Goal: Information Seeking & Learning: Learn about a topic

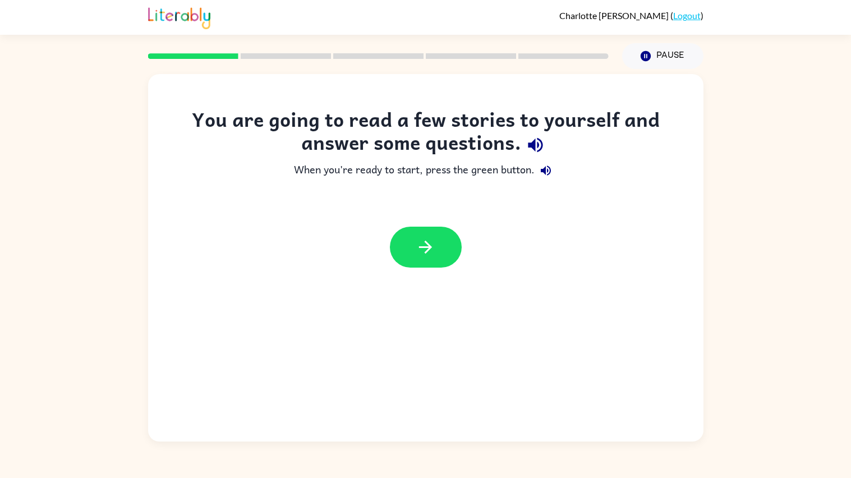
click at [848, 189] on div "You are going to read a few stories to yourself and answer some questions. When…" at bounding box center [425, 255] width 851 height 372
click at [429, 254] on icon "button" at bounding box center [426, 247] width 20 height 20
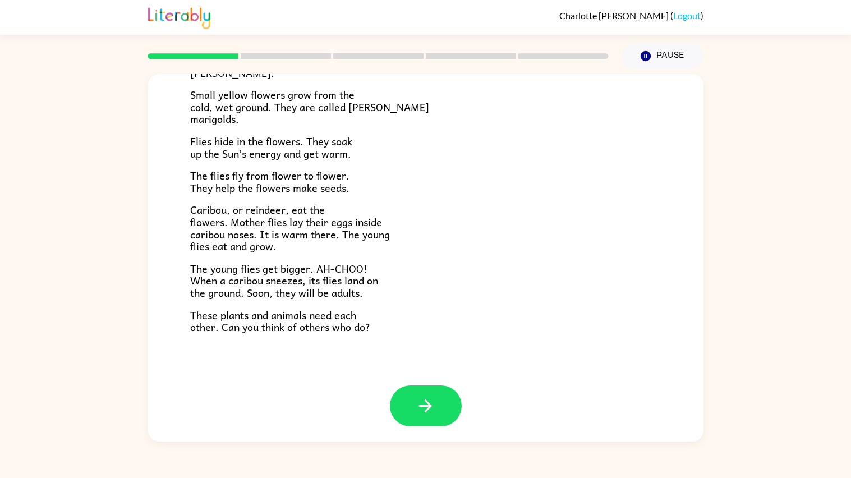
scroll to position [181, 0]
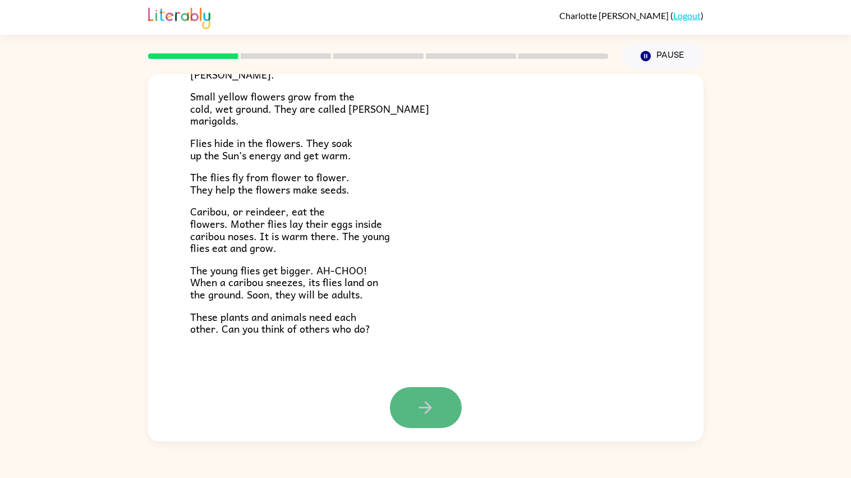
click at [423, 401] on icon "button" at bounding box center [426, 408] width 20 height 20
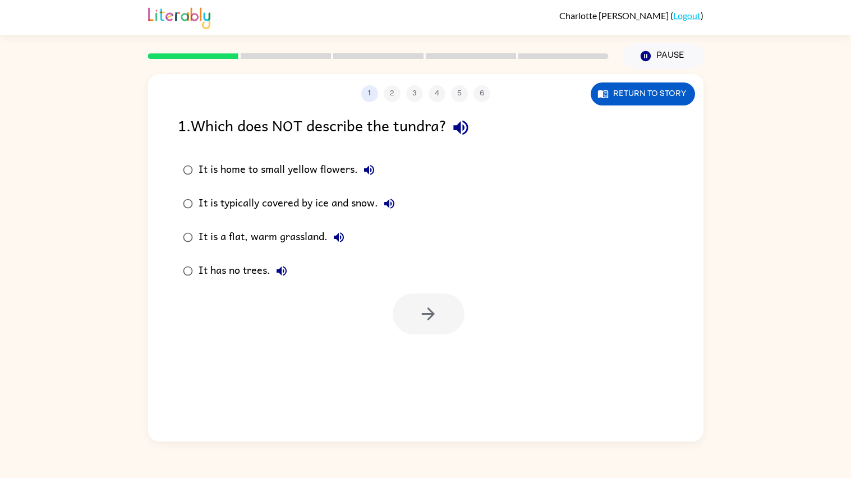
click at [256, 274] on div "It has no trees." at bounding box center [246, 271] width 94 height 22
click at [429, 310] on icon "button" at bounding box center [428, 313] width 13 height 13
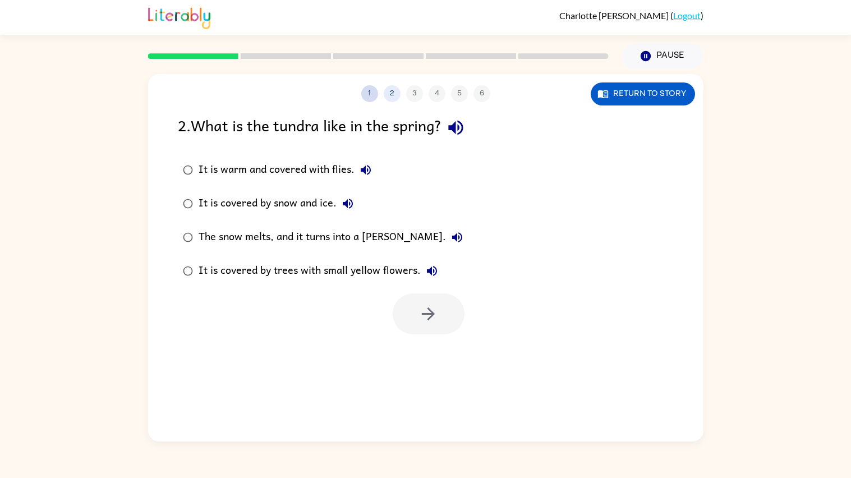
click at [362, 98] on button "1" at bounding box center [369, 93] width 17 height 17
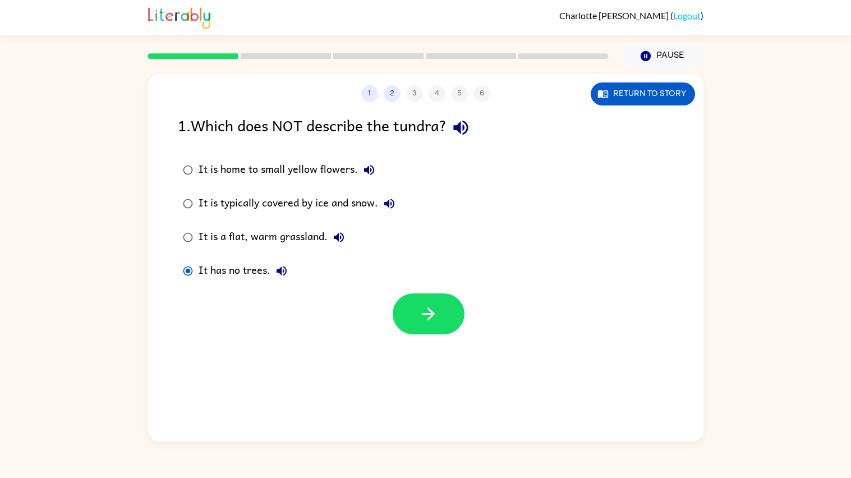
click at [232, 195] on div "It is typically covered by ice and snow." at bounding box center [300, 203] width 202 height 22
click at [426, 314] on icon "button" at bounding box center [428, 313] width 13 height 13
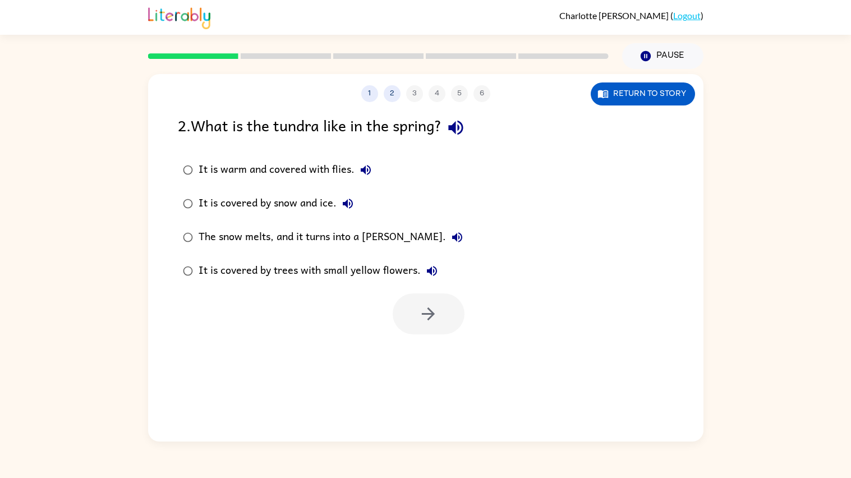
click at [317, 170] on div "It is warm and covered with flies." at bounding box center [288, 170] width 178 height 22
click at [358, 234] on div "The snow melts, and it turns into a [PERSON_NAME]." at bounding box center [334, 237] width 270 height 22
click at [412, 311] on button "button" at bounding box center [429, 313] width 72 height 41
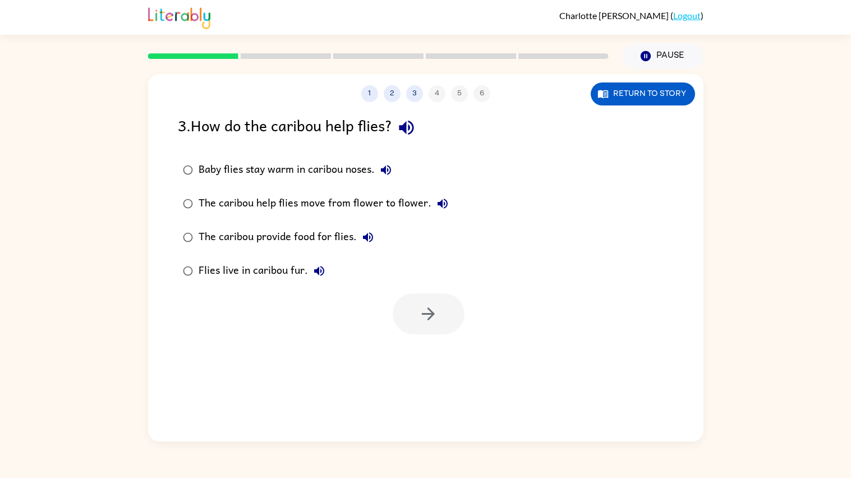
click at [291, 174] on div "Baby flies stay warm in caribou noses." at bounding box center [298, 170] width 199 height 22
click at [432, 308] on icon "button" at bounding box center [428, 314] width 20 height 20
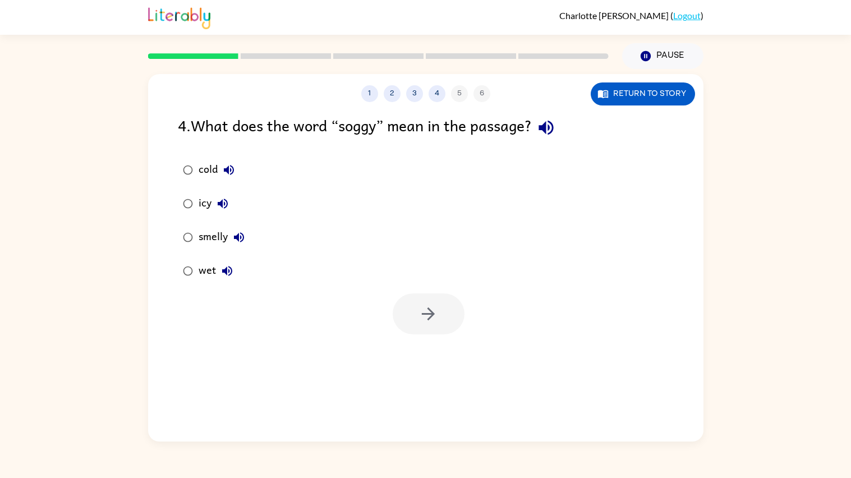
click at [229, 269] on icon "button" at bounding box center [226, 270] width 13 height 13
click at [209, 270] on div "wet" at bounding box center [219, 271] width 40 height 22
click at [407, 320] on button "button" at bounding box center [429, 313] width 72 height 41
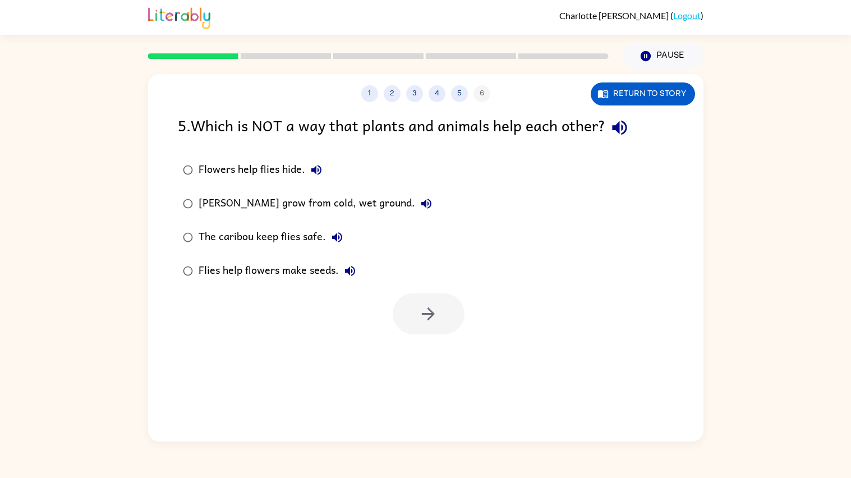
click at [317, 162] on button "Flowers help flies hide." at bounding box center [316, 170] width 22 height 22
click at [420, 207] on icon "button" at bounding box center [426, 203] width 13 height 13
click at [339, 239] on icon "button" at bounding box center [337, 237] width 10 height 10
click at [343, 271] on icon "button" at bounding box center [349, 270] width 13 height 13
click at [273, 241] on div "The caribou keep flies safe." at bounding box center [274, 237] width 150 height 22
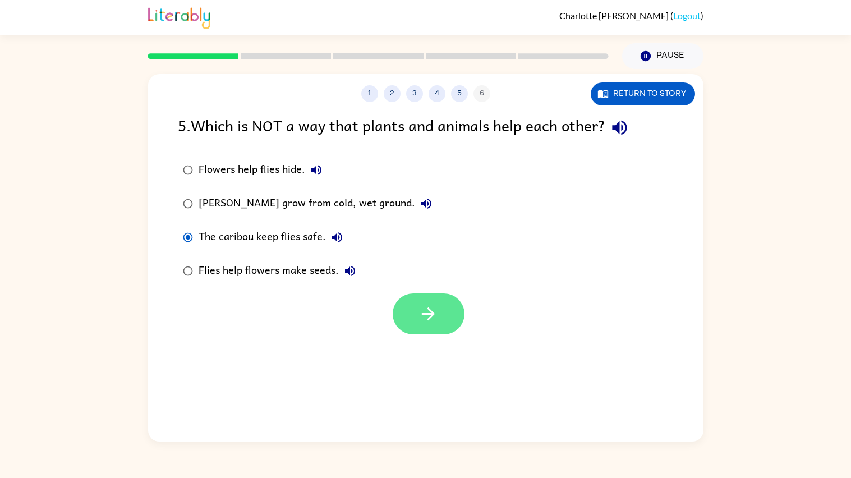
click at [400, 321] on button "button" at bounding box center [429, 313] width 72 height 41
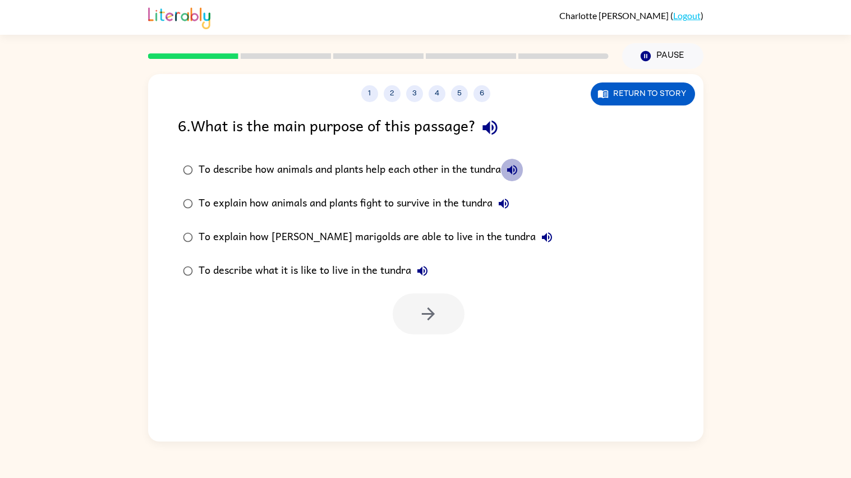
click at [511, 169] on icon "button" at bounding box center [512, 170] width 10 height 10
click at [217, 169] on div "To describe how animals and plants help each other in the tundra" at bounding box center [361, 170] width 325 height 22
click at [426, 316] on icon "button" at bounding box center [428, 314] width 20 height 20
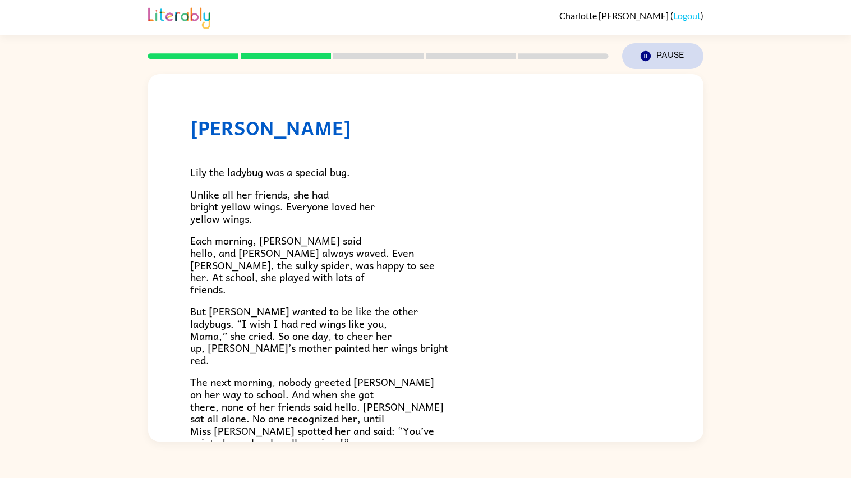
click at [664, 56] on button "Pause Pause" at bounding box center [662, 56] width 81 height 26
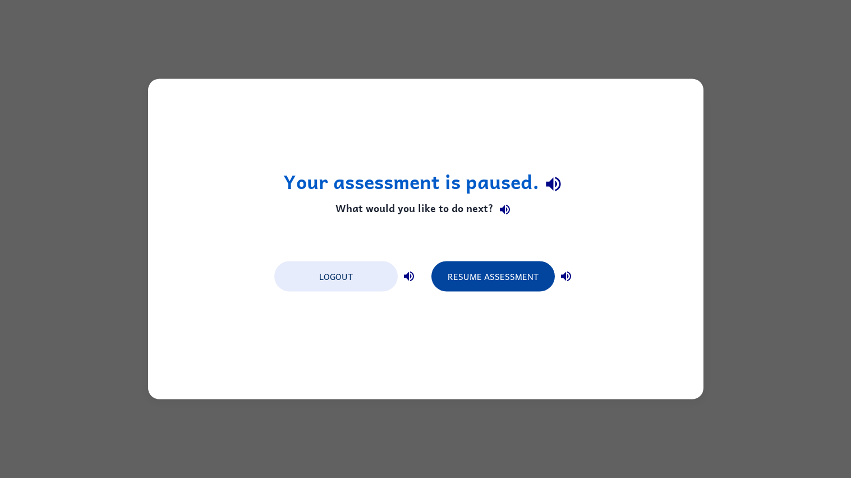
click at [510, 271] on button "Resume Assessment" at bounding box center [492, 276] width 123 height 30
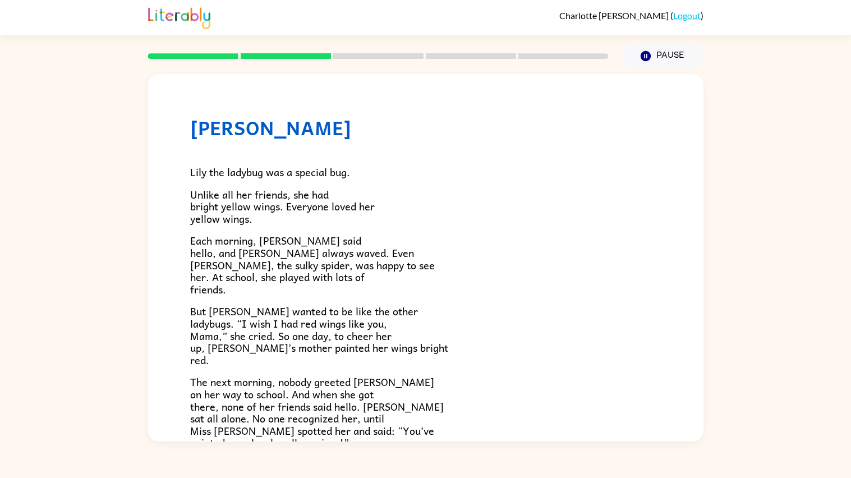
click at [663, 171] on div "[PERSON_NAME] [PERSON_NAME] the ladybug was a special bug. Unlike all her frien…" at bounding box center [425, 362] width 555 height 576
click at [803, 186] on div "[PERSON_NAME] [PERSON_NAME] the ladybug was a special bug. Unlike all her frien…" at bounding box center [425, 255] width 851 height 372
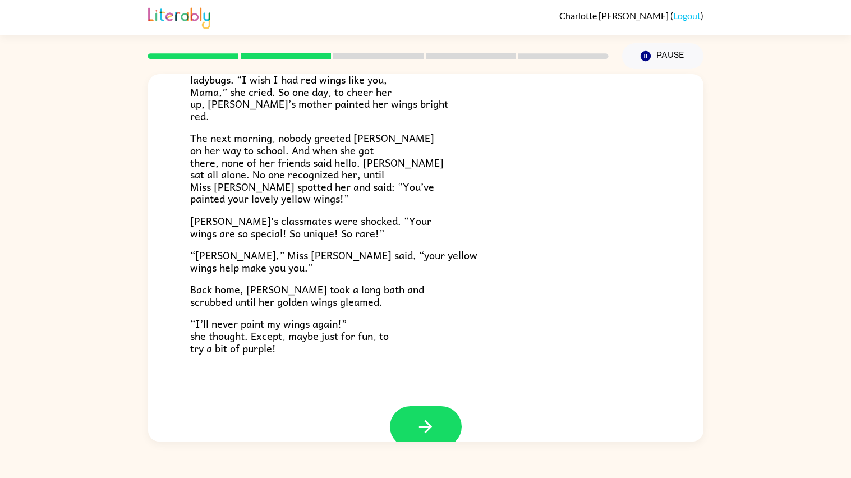
scroll to position [265, 0]
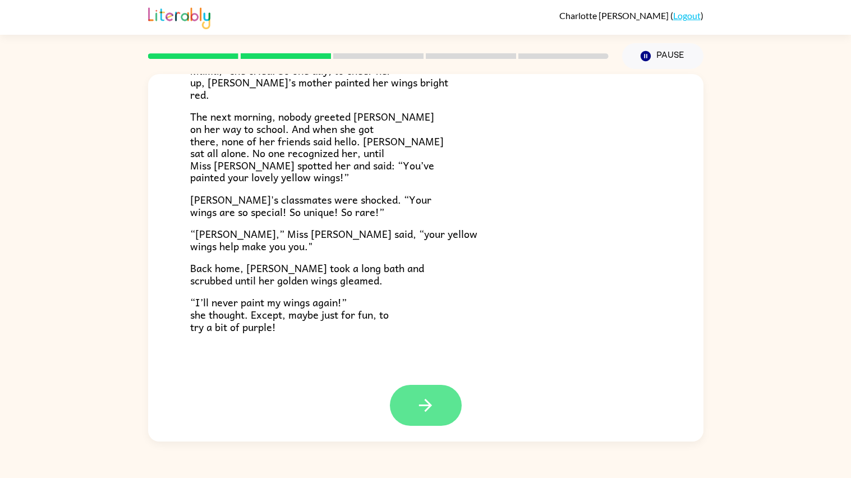
click at [427, 403] on icon "button" at bounding box center [426, 405] width 20 height 20
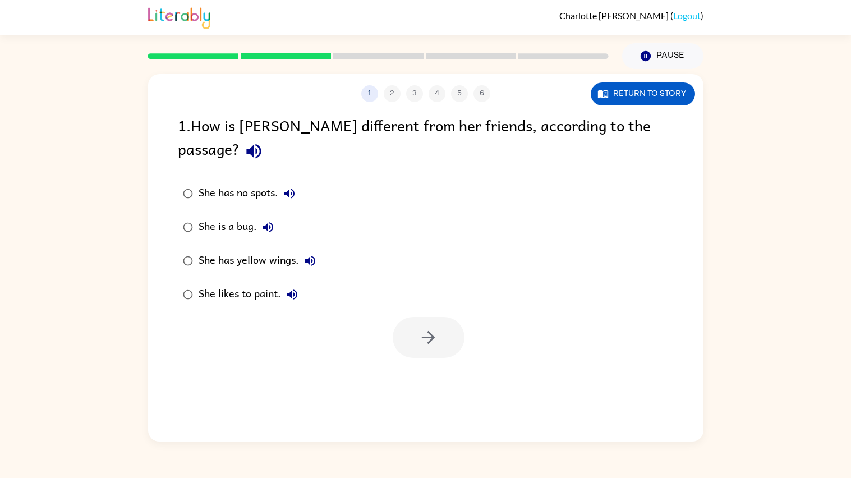
scroll to position [0, 0]
click at [88, 343] on div "1 2 3 4 5 6 Return to story 1 . How is [PERSON_NAME] different from her friends…" at bounding box center [425, 255] width 851 height 372
click at [250, 250] on div "She has yellow wings." at bounding box center [260, 261] width 123 height 22
click at [410, 320] on button "button" at bounding box center [429, 337] width 72 height 41
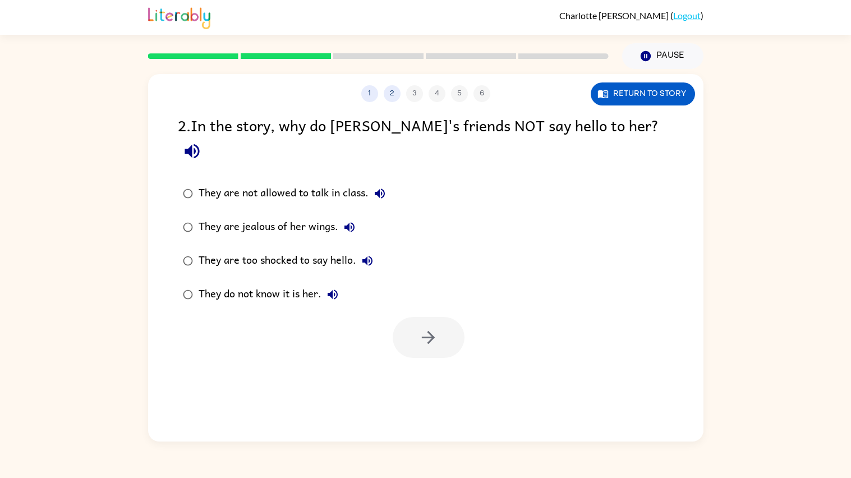
click at [410, 320] on div at bounding box center [429, 337] width 72 height 41
click at [383, 188] on icon "button" at bounding box center [380, 193] width 10 height 10
click at [345, 222] on icon "button" at bounding box center [349, 227] width 10 height 10
click at [372, 256] on icon "button" at bounding box center [367, 261] width 10 height 10
click at [333, 250] on div "They are too shocked to say hello." at bounding box center [289, 261] width 180 height 22
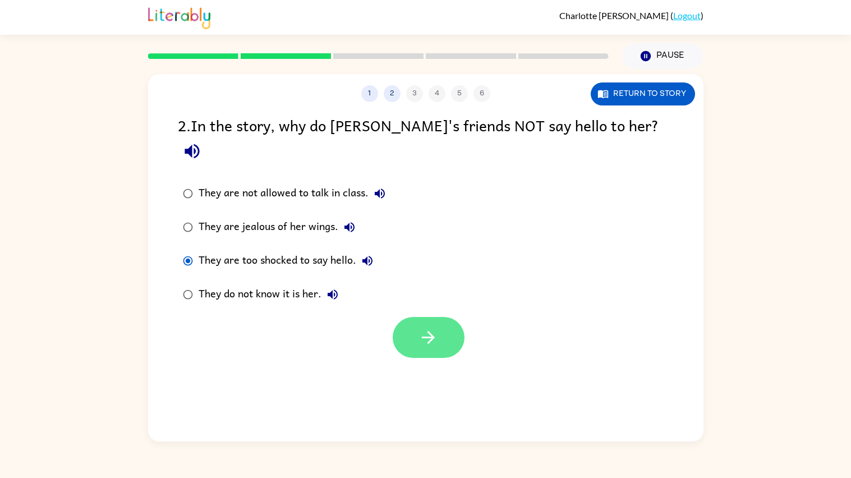
click at [417, 317] on button "button" at bounding box center [429, 337] width 72 height 41
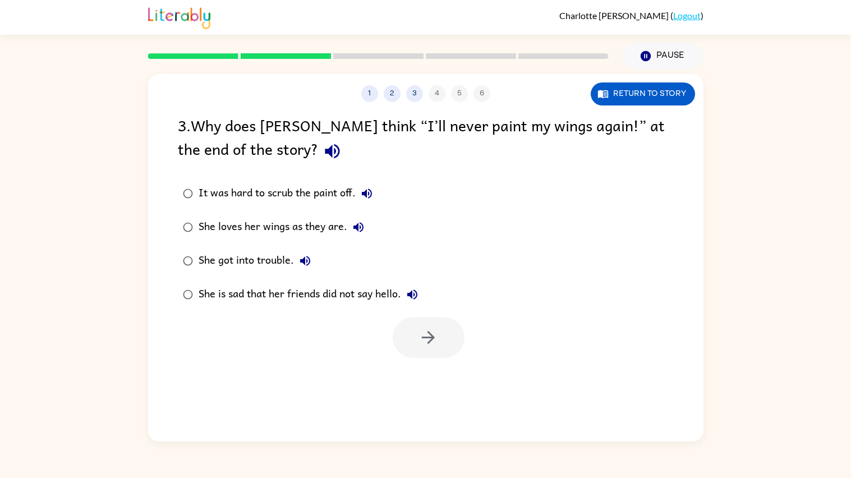
click at [369, 192] on icon "button" at bounding box center [366, 193] width 13 height 13
click at [301, 228] on div "She loves her wings as they are." at bounding box center [284, 227] width 171 height 22
click at [432, 333] on icon "button" at bounding box center [428, 338] width 20 height 20
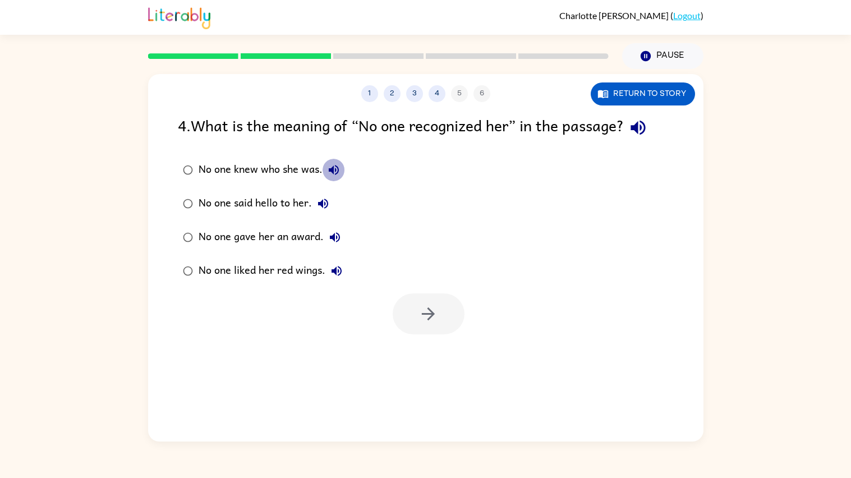
click at [335, 178] on button "No one knew who she was." at bounding box center [334, 170] width 22 height 22
click at [286, 205] on div "No one said hello to her." at bounding box center [267, 203] width 136 height 22
click at [288, 175] on div "No one knew who she was." at bounding box center [272, 170] width 146 height 22
click at [418, 323] on icon "button" at bounding box center [428, 314] width 20 height 20
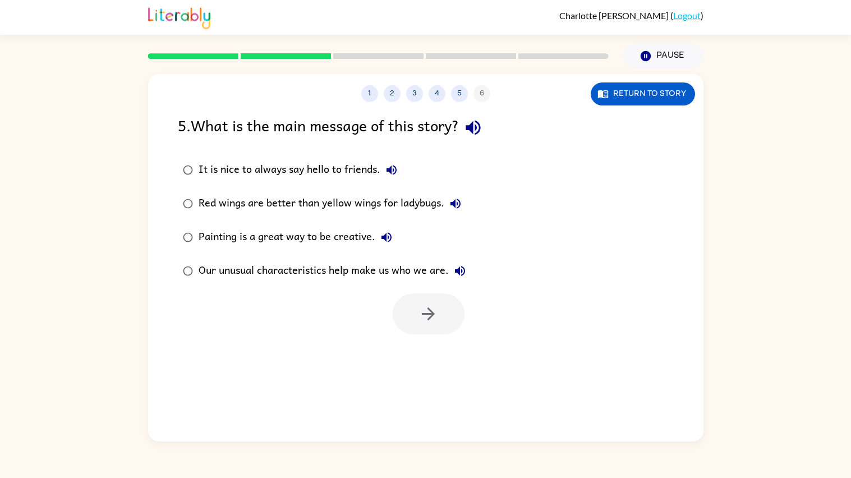
click at [487, 130] on button "button" at bounding box center [473, 127] width 29 height 29
click at [480, 132] on icon "button" at bounding box center [473, 128] width 15 height 15
click at [471, 139] on button "button" at bounding box center [473, 127] width 29 height 29
click at [482, 127] on icon "button" at bounding box center [473, 128] width 20 height 20
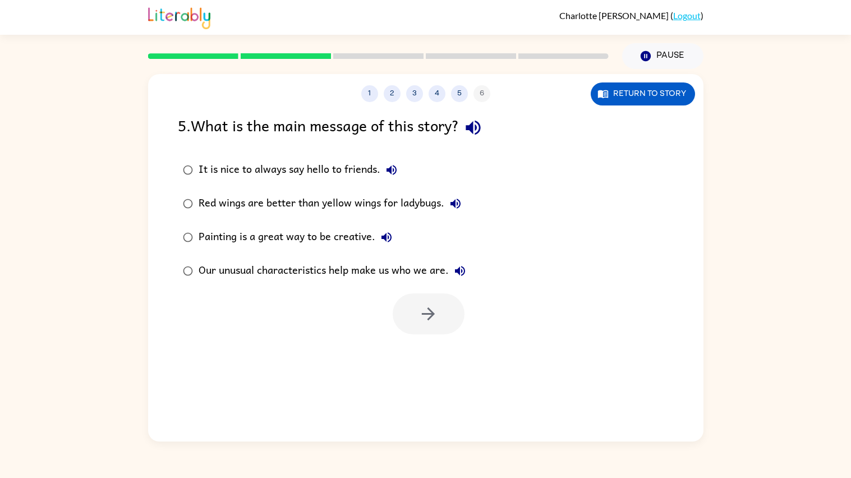
click at [390, 165] on icon "button" at bounding box center [391, 169] width 13 height 13
click at [458, 209] on icon "button" at bounding box center [455, 203] width 13 height 13
click at [388, 238] on icon "button" at bounding box center [386, 237] width 10 height 10
click at [323, 236] on div "Painting is a great way to be creative." at bounding box center [298, 237] width 199 height 22
click at [400, 316] on button "button" at bounding box center [429, 313] width 72 height 41
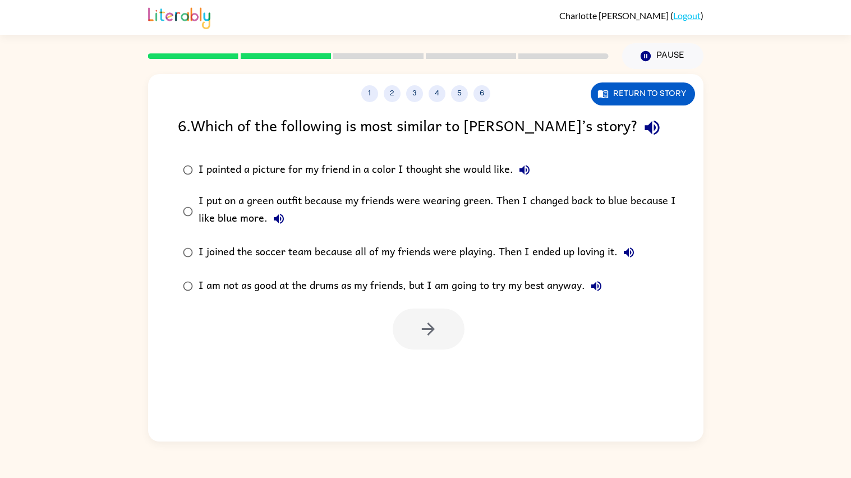
click at [642, 132] on icon "button" at bounding box center [652, 128] width 20 height 20
click at [520, 167] on icon "button" at bounding box center [524, 169] width 13 height 13
click at [279, 220] on icon "button" at bounding box center [278, 218] width 13 height 13
click at [236, 206] on div "I put on a green outfit because my friends were wearing green. Then I changed b…" at bounding box center [444, 211] width 490 height 38
click at [428, 342] on button "button" at bounding box center [429, 329] width 72 height 41
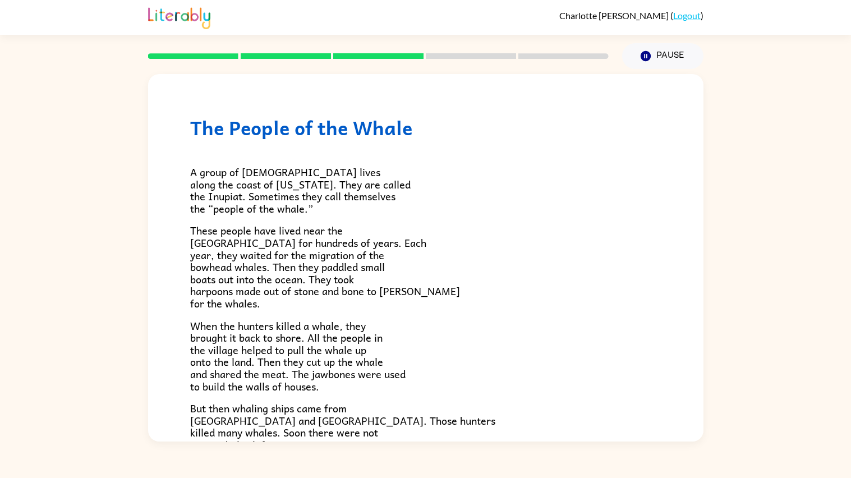
click at [0, 467] on div "[PERSON_NAME] ( Logout ) Pause Pause The People of the Whale A group of [DEMOGR…" at bounding box center [425, 239] width 851 height 478
click at [0, 457] on div "[PERSON_NAME] ( Logout ) Pause Pause The People of the Whale A group of [DEMOGR…" at bounding box center [425, 239] width 851 height 478
click at [484, 196] on p "A group of [DEMOGRAPHIC_DATA] lives along the coast of [US_STATE]. They are cal…" at bounding box center [425, 190] width 471 height 48
click at [690, 224] on div "The People of the Whale A group of [DEMOGRAPHIC_DATA] lives along the coast of …" at bounding box center [425, 394] width 555 height 641
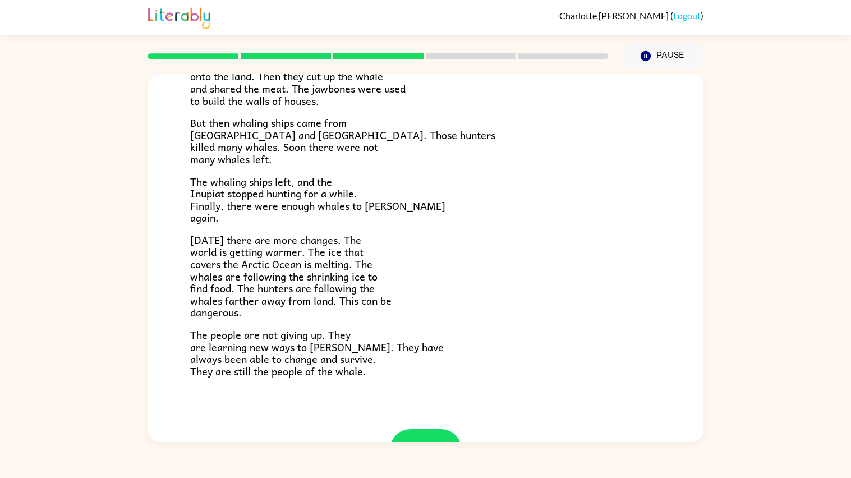
scroll to position [330, 0]
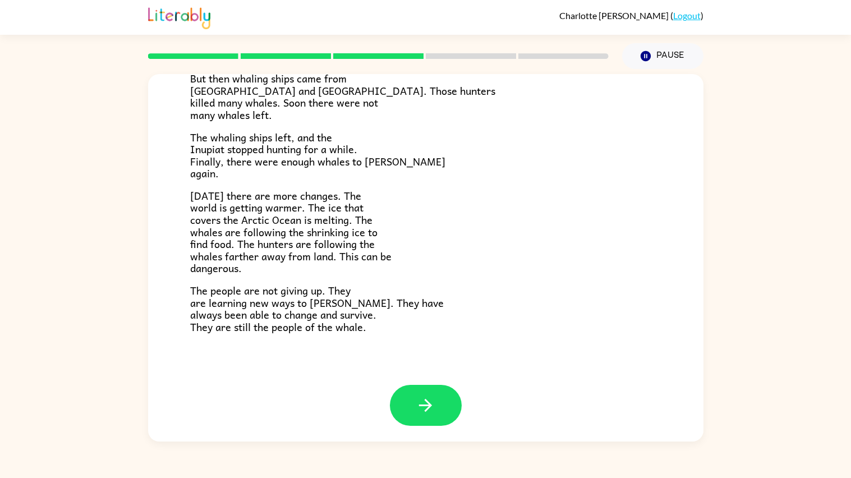
click at [60, 444] on div "[PERSON_NAME] ( Logout ) Pause Pause The People of the Whale A group of [DEMOGR…" at bounding box center [425, 239] width 851 height 478
click at [423, 398] on icon "button" at bounding box center [426, 405] width 20 height 20
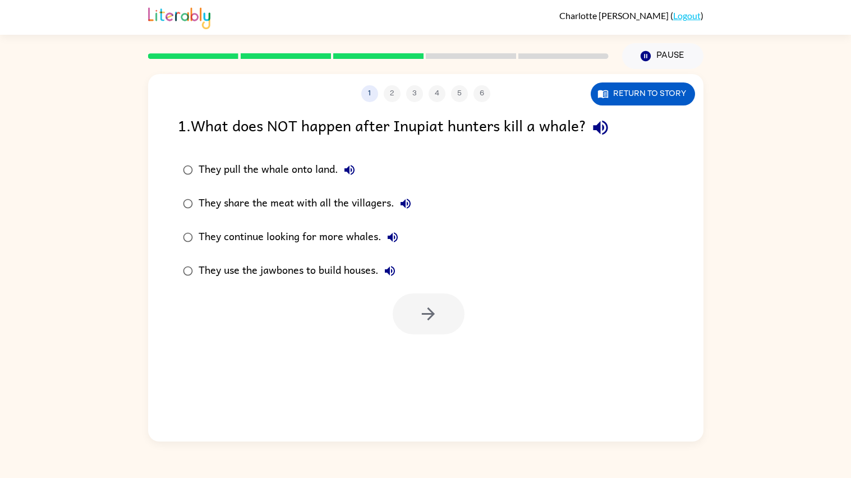
scroll to position [0, 0]
click at [602, 120] on icon "button" at bounding box center [601, 128] width 20 height 20
click at [348, 172] on icon "button" at bounding box center [349, 170] width 10 height 10
click at [352, 198] on div "They share the meat with all the villagers." at bounding box center [308, 203] width 218 height 22
click at [439, 315] on button "button" at bounding box center [429, 313] width 72 height 41
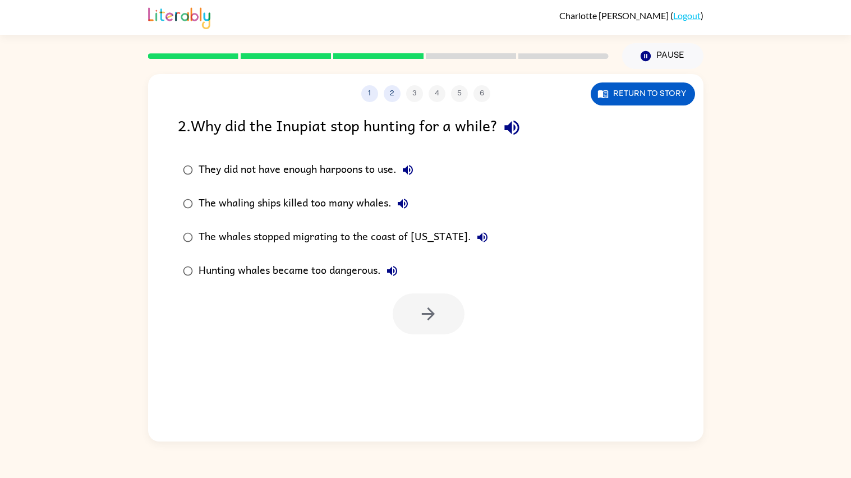
click at [514, 130] on icon "button" at bounding box center [511, 128] width 15 height 15
click at [407, 168] on icon "button" at bounding box center [407, 169] width 13 height 13
click at [395, 210] on button "The whaling ships killed too many whales." at bounding box center [403, 203] width 22 height 22
click at [319, 206] on div "The whaling ships killed too many whales." at bounding box center [306, 203] width 215 height 22
click at [420, 299] on button "button" at bounding box center [429, 313] width 72 height 41
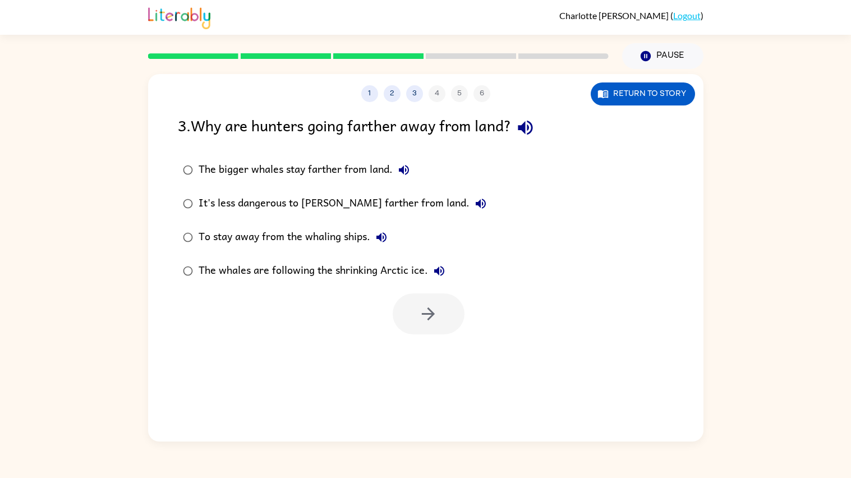
click at [526, 130] on icon "button" at bounding box center [525, 128] width 15 height 15
click at [325, 173] on div "The bigger whales stay farther from land." at bounding box center [307, 170] width 217 height 22
click at [408, 323] on button "button" at bounding box center [429, 313] width 72 height 41
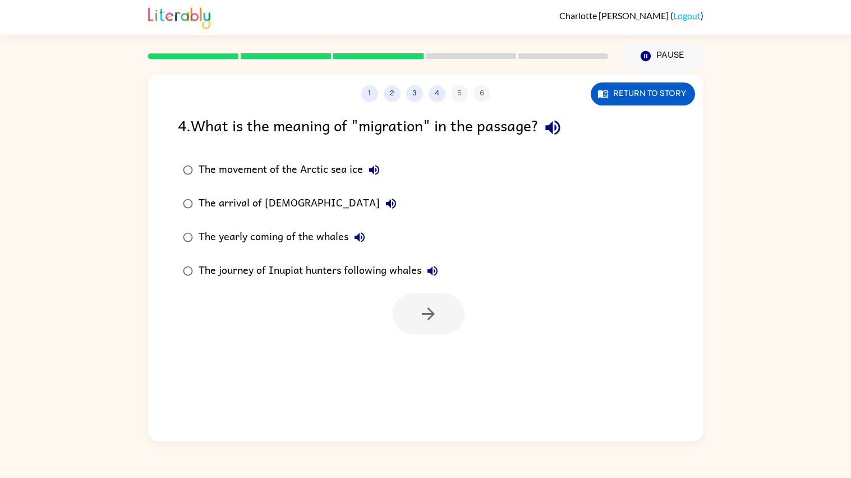
click at [555, 127] on icon "button" at bounding box center [552, 128] width 15 height 15
click at [301, 237] on div "The yearly coming of the whales" at bounding box center [285, 237] width 172 height 22
click at [441, 316] on button "button" at bounding box center [429, 313] width 72 height 41
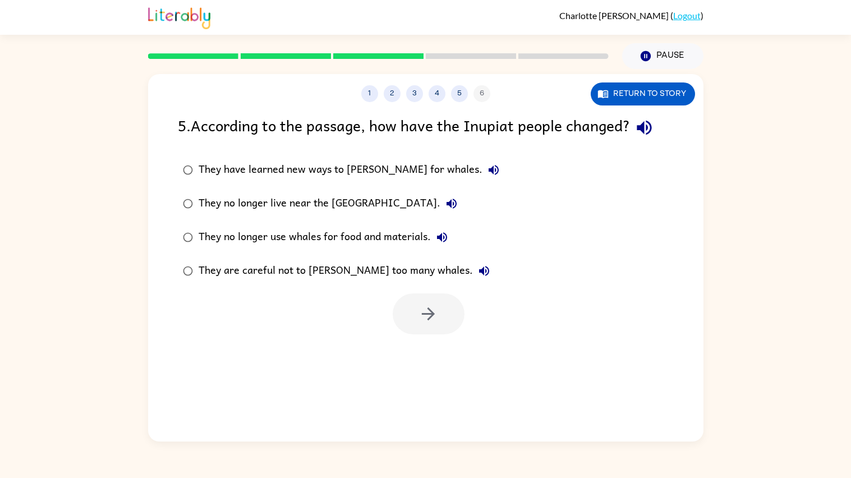
click at [642, 123] on icon "button" at bounding box center [644, 128] width 20 height 20
click at [369, 168] on div "They have learned new ways to [PERSON_NAME] for whales." at bounding box center [352, 170] width 306 height 22
click at [487, 168] on icon "button" at bounding box center [493, 169] width 13 height 13
click at [446, 203] on icon "button" at bounding box center [451, 204] width 10 height 10
click at [446, 240] on icon "button" at bounding box center [441, 237] width 13 height 13
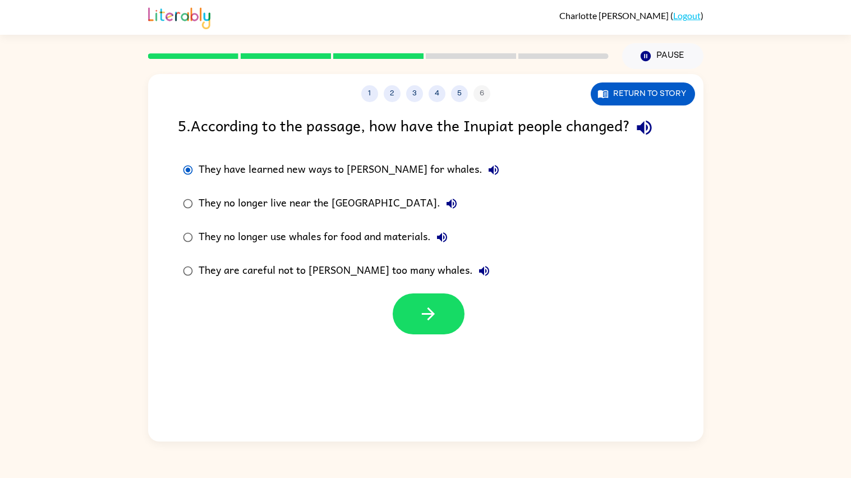
click at [479, 275] on icon "button" at bounding box center [484, 271] width 10 height 10
click at [386, 269] on div "They are careful not to [PERSON_NAME] too many whales." at bounding box center [347, 271] width 297 height 22
click at [438, 318] on button "button" at bounding box center [429, 313] width 72 height 41
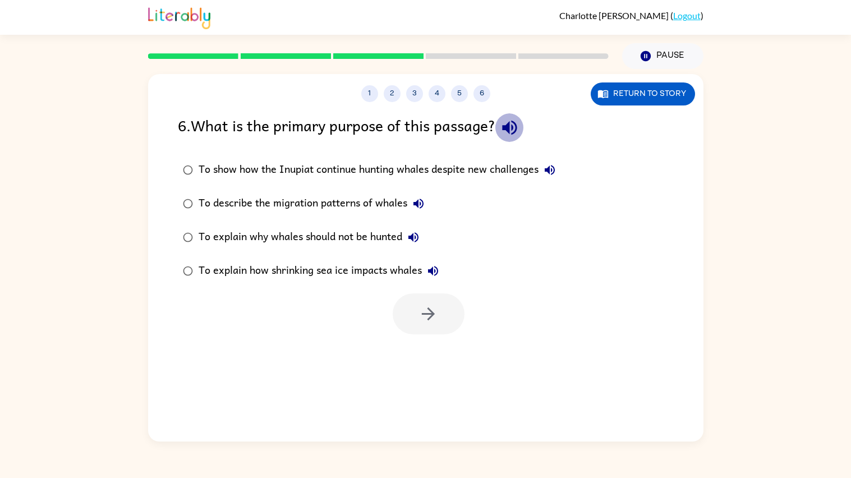
click at [508, 130] on icon "button" at bounding box center [509, 128] width 15 height 15
click at [552, 172] on icon "button" at bounding box center [549, 169] width 13 height 13
click at [423, 237] on button "To explain why whales should not be hunted" at bounding box center [413, 237] width 22 height 22
click at [431, 269] on icon "button" at bounding box center [433, 271] width 10 height 10
click at [367, 243] on div "To explain why whales should not be hunted" at bounding box center [312, 237] width 226 height 22
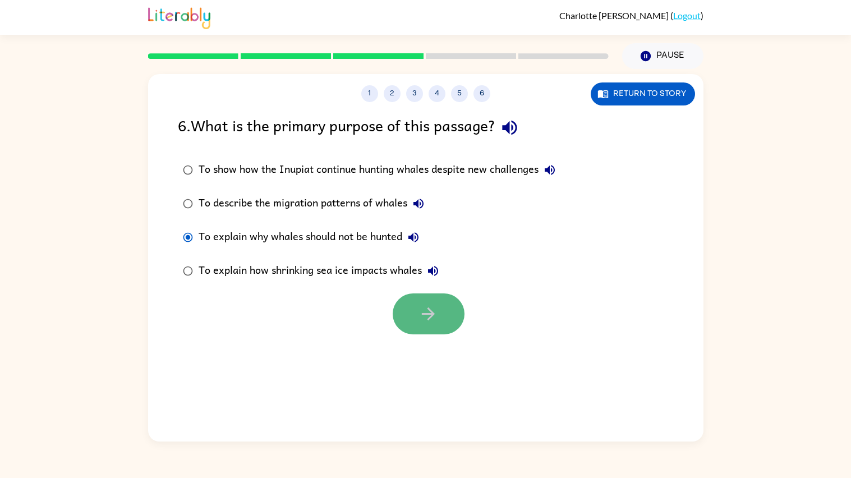
click at [422, 319] on icon "button" at bounding box center [428, 314] width 20 height 20
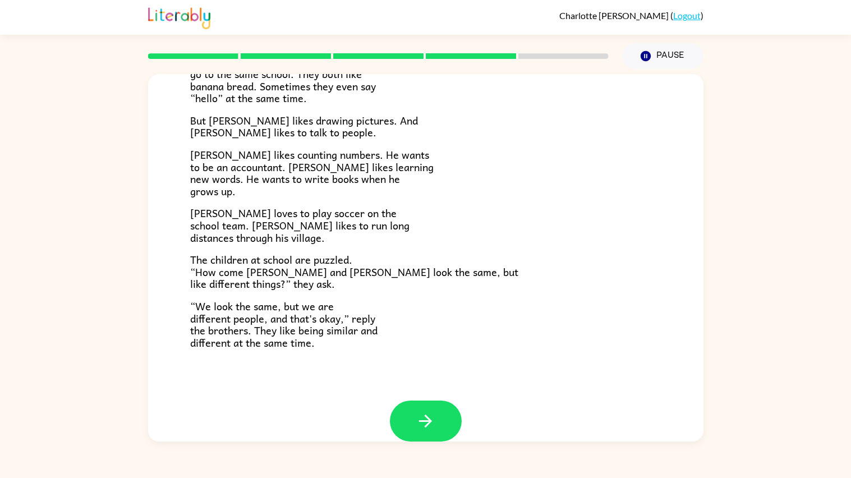
scroll to position [195, 0]
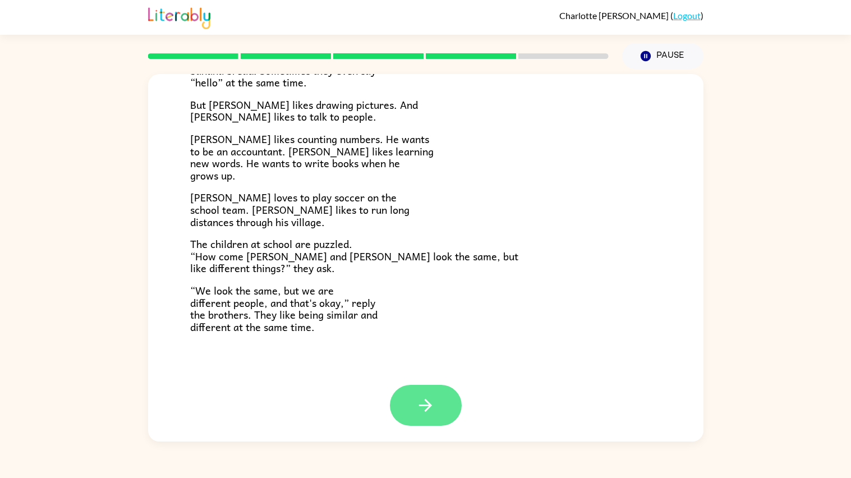
click at [432, 402] on icon "button" at bounding box center [426, 405] width 20 height 20
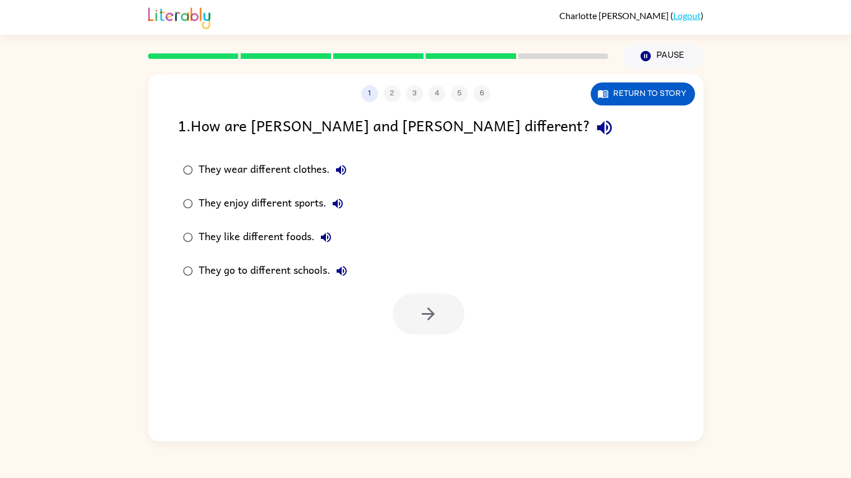
scroll to position [0, 0]
click at [595, 129] on icon "button" at bounding box center [605, 128] width 20 height 20
click at [340, 205] on icon "button" at bounding box center [338, 204] width 10 height 10
click at [323, 238] on icon "button" at bounding box center [326, 237] width 10 height 10
click at [343, 275] on icon "button" at bounding box center [342, 271] width 10 height 10
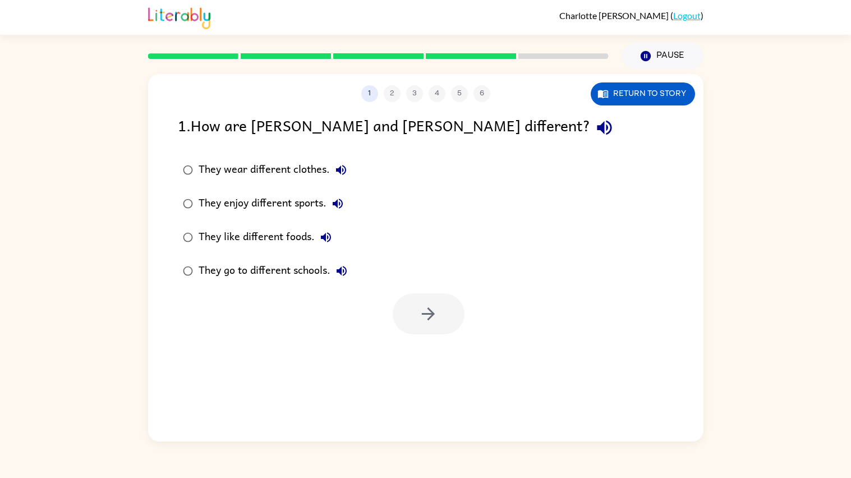
click at [310, 205] on div "They enjoy different sports." at bounding box center [274, 203] width 150 height 22
click at [426, 302] on button "button" at bounding box center [429, 313] width 72 height 41
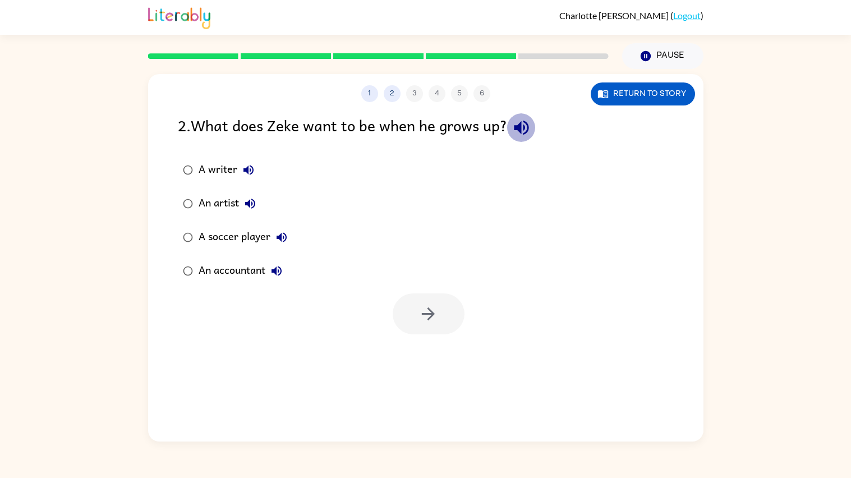
click at [524, 129] on icon "button" at bounding box center [521, 128] width 15 height 15
click at [244, 266] on div "An accountant" at bounding box center [243, 271] width 89 height 22
click at [461, 335] on div "1 2 3 4 5 6 Return to story 2 . What does Zeke want to be when he grows up? A w…" at bounding box center [425, 257] width 555 height 367
click at [431, 313] on icon "button" at bounding box center [428, 313] width 13 height 13
click at [535, 140] on div "3 . What is the meaning of “puzzled” in the story?" at bounding box center [426, 127] width 496 height 29
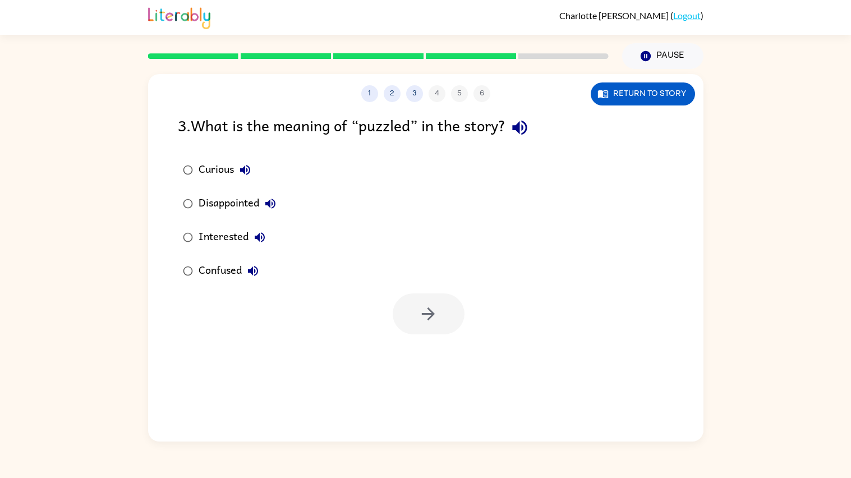
click at [253, 280] on button "Confused" at bounding box center [253, 271] width 22 height 22
click at [222, 278] on div "Confused" at bounding box center [232, 271] width 66 height 22
click at [425, 316] on icon "button" at bounding box center [428, 314] width 20 height 20
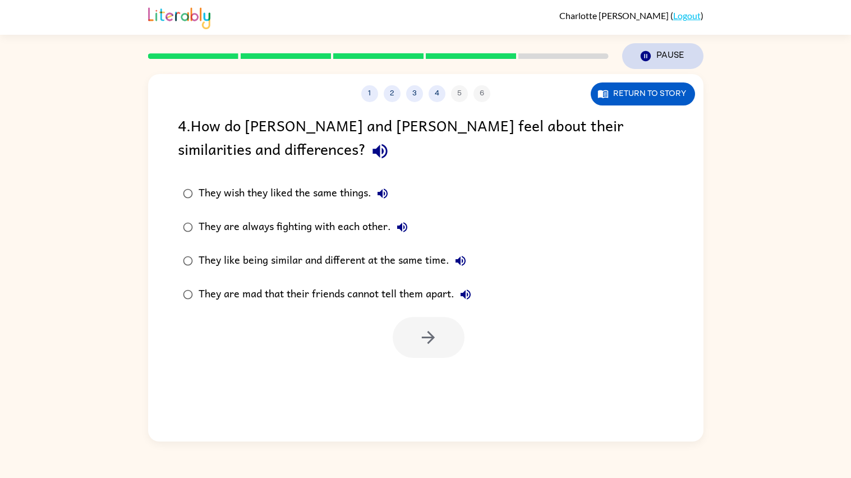
click at [647, 54] on icon "button" at bounding box center [645, 56] width 10 height 10
